Goal: Use online tool/utility: Utilize a website feature to perform a specific function

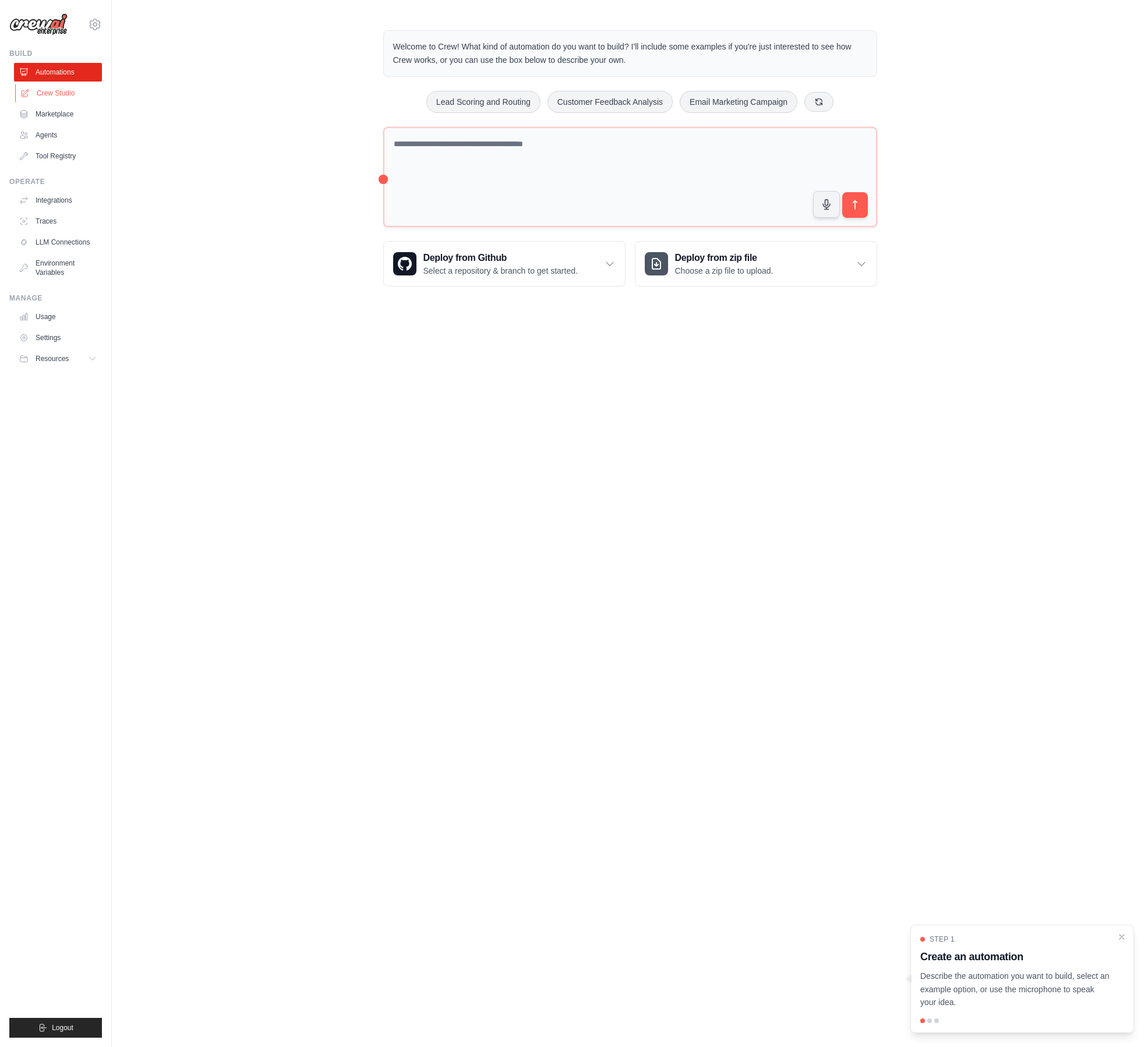
click at [45, 91] on link "Crew Studio" at bounding box center [59, 93] width 88 height 18
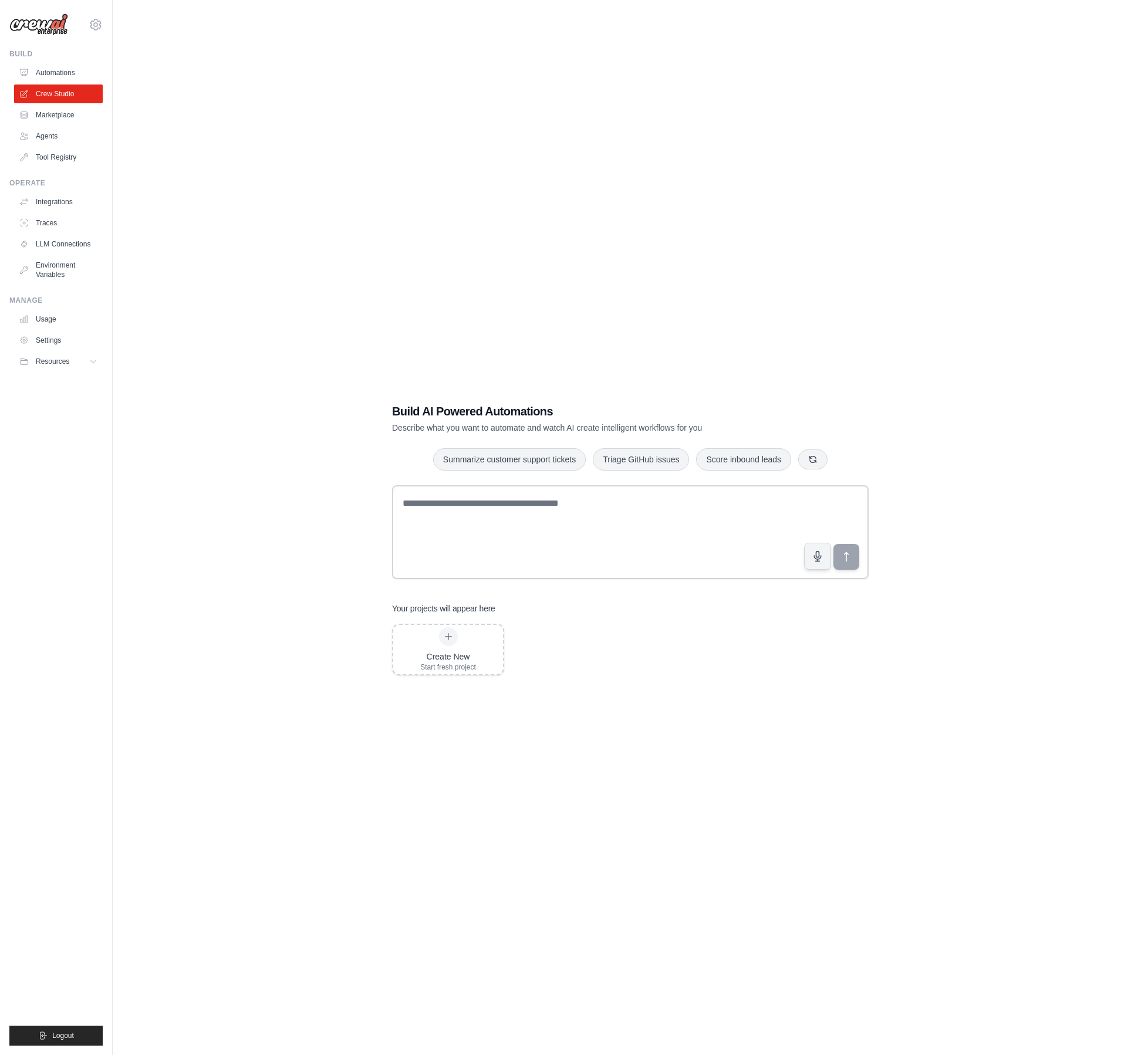
click at [390, 301] on div "Build AI Powered Automations Describe what you want to automate and watch AI cr…" at bounding box center [630, 539] width 997 height 1055
click at [380, 93] on div "Build AI Powered Automations Describe what you want to automate and watch AI cr…" at bounding box center [630, 539] width 997 height 1055
